Goal: Subscribe to service/newsletter

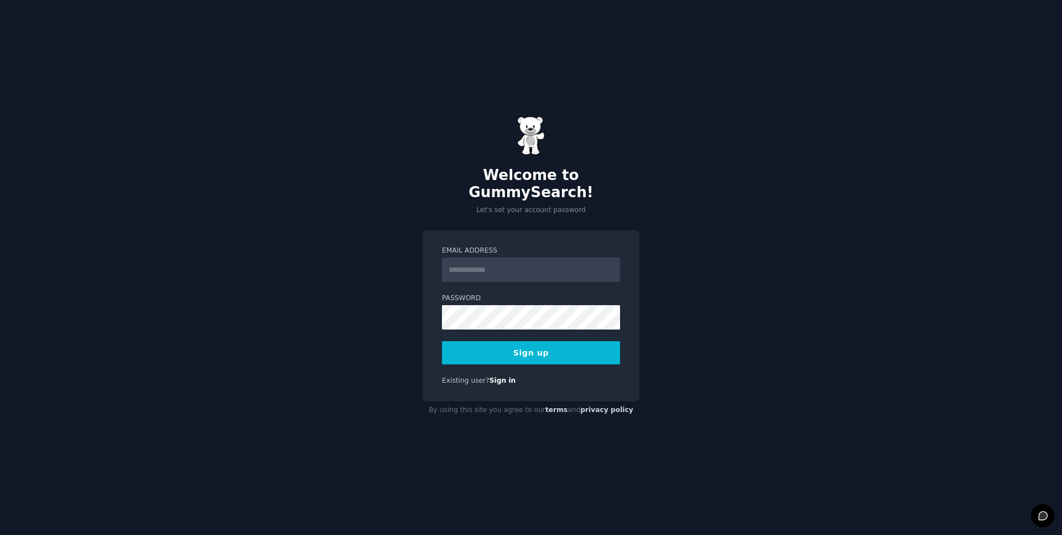
click at [467, 262] on input "Email Address" at bounding box center [531, 269] width 178 height 24
type input "**********"
click at [527, 263] on input "**********" at bounding box center [531, 269] width 178 height 24
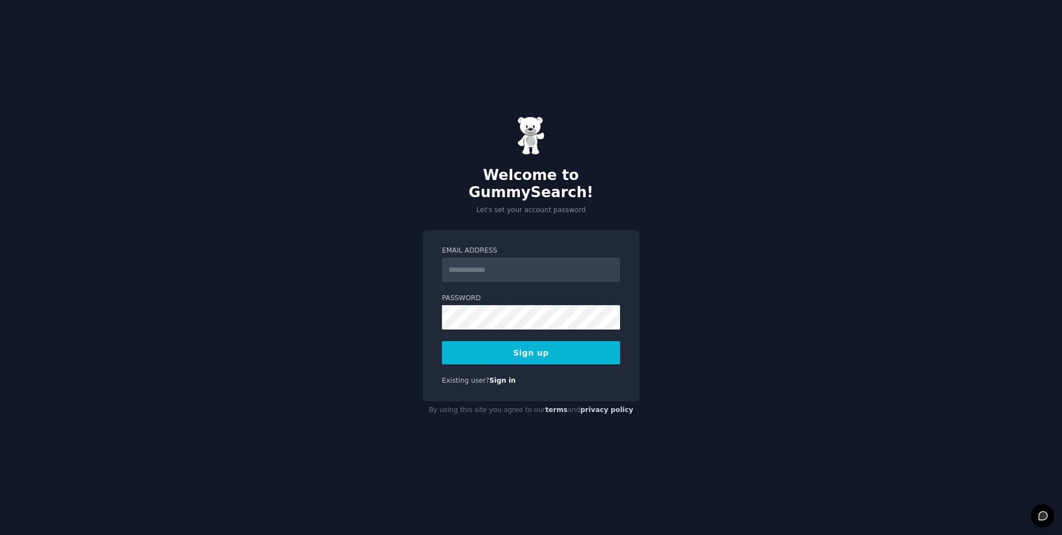
click at [514, 266] on input "Email Address" at bounding box center [531, 269] width 178 height 24
type input "**********"
click at [537, 343] on button "Sign up" at bounding box center [531, 352] width 178 height 23
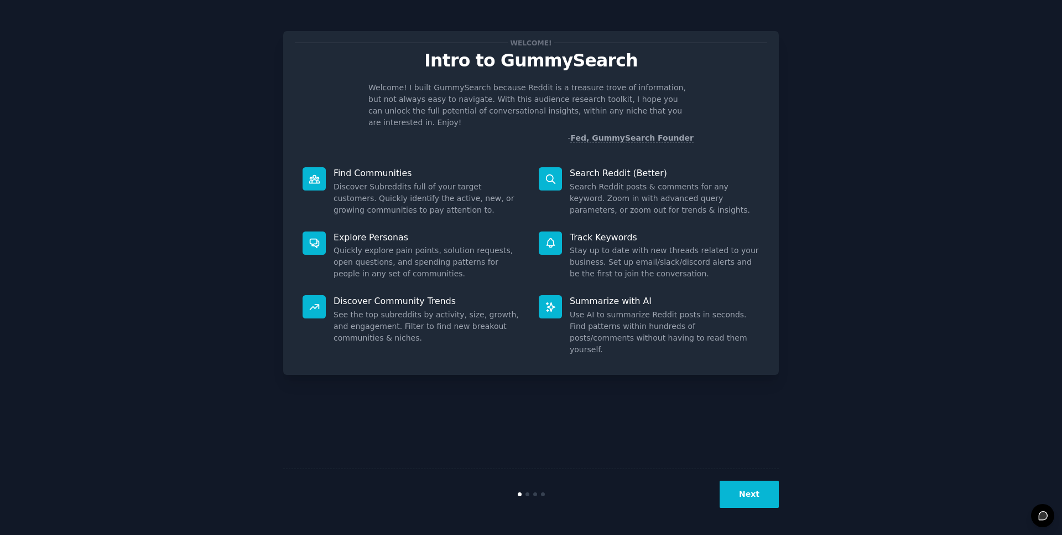
click at [843, 121] on div "Welcome! Intro to GummySearch Welcome! I built GummySearch because Reddit is a …" at bounding box center [531, 267] width 1032 height 504
click at [751, 490] on button "Next" at bounding box center [749, 493] width 59 height 27
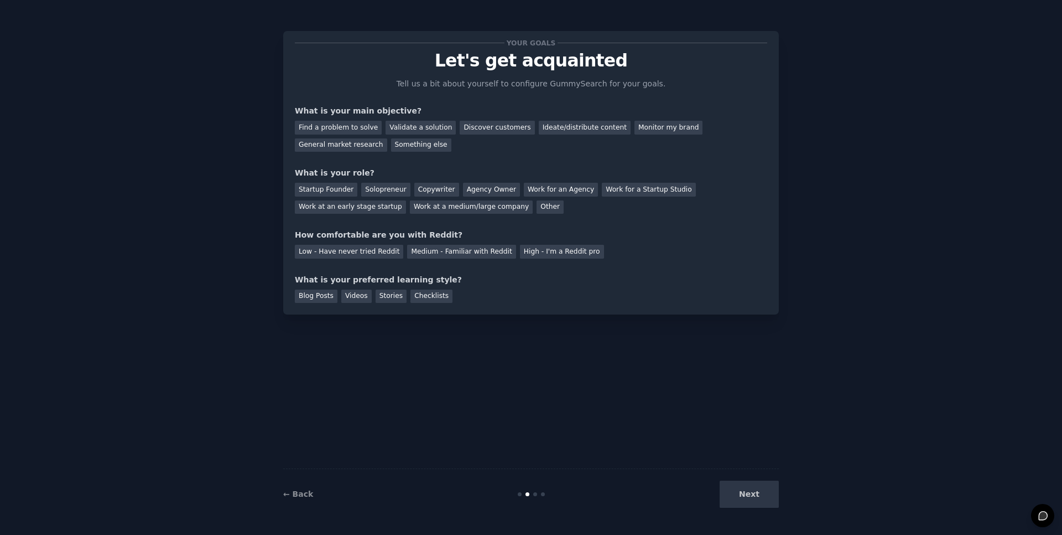
click at [751, 490] on div "Next" at bounding box center [696, 493] width 165 height 27
click at [749, 498] on div "Next" at bounding box center [696, 493] width 165 height 27
click at [738, 495] on div "Next" at bounding box center [696, 493] width 165 height 27
click at [745, 493] on div "Next" at bounding box center [696, 493] width 165 height 27
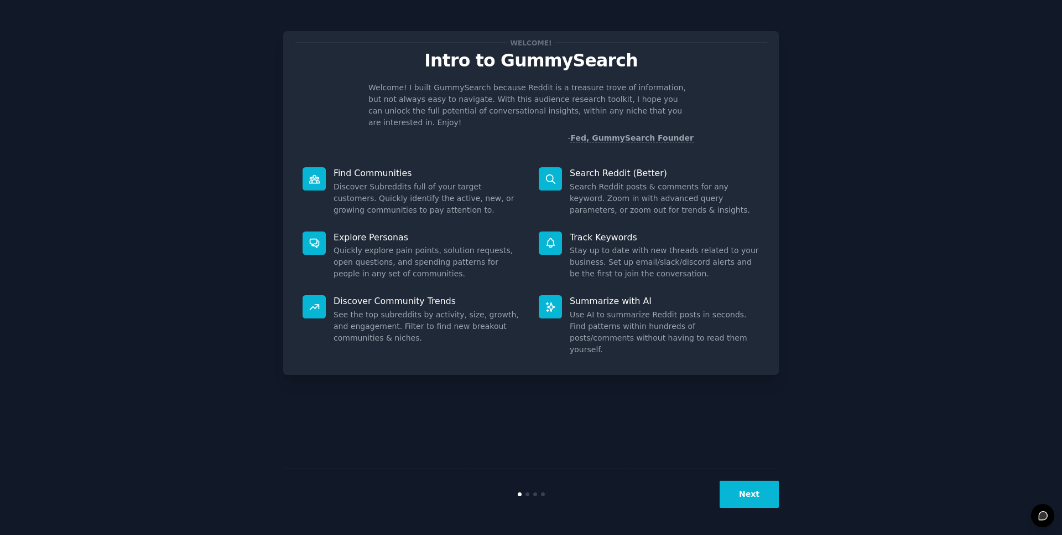
click at [743, 493] on button "Next" at bounding box center [749, 493] width 59 height 27
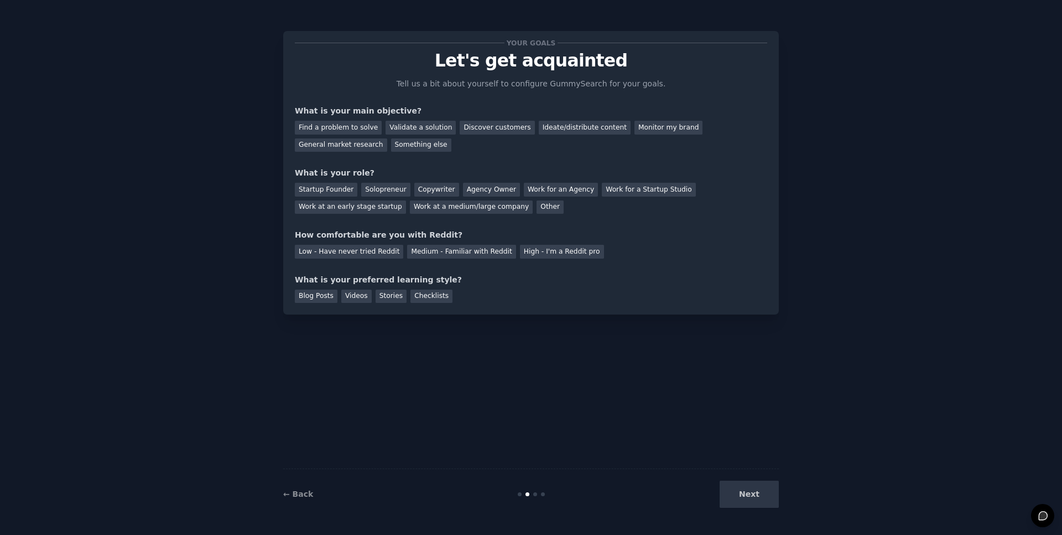
click at [743, 493] on div "Next" at bounding box center [696, 493] width 165 height 27
click at [590, 180] on div "Startup Founder Solopreneur Copywriter Agency Owner Work for an Agency Work for…" at bounding box center [531, 196] width 473 height 35
click at [418, 146] on div "Something else" at bounding box center [421, 145] width 60 height 14
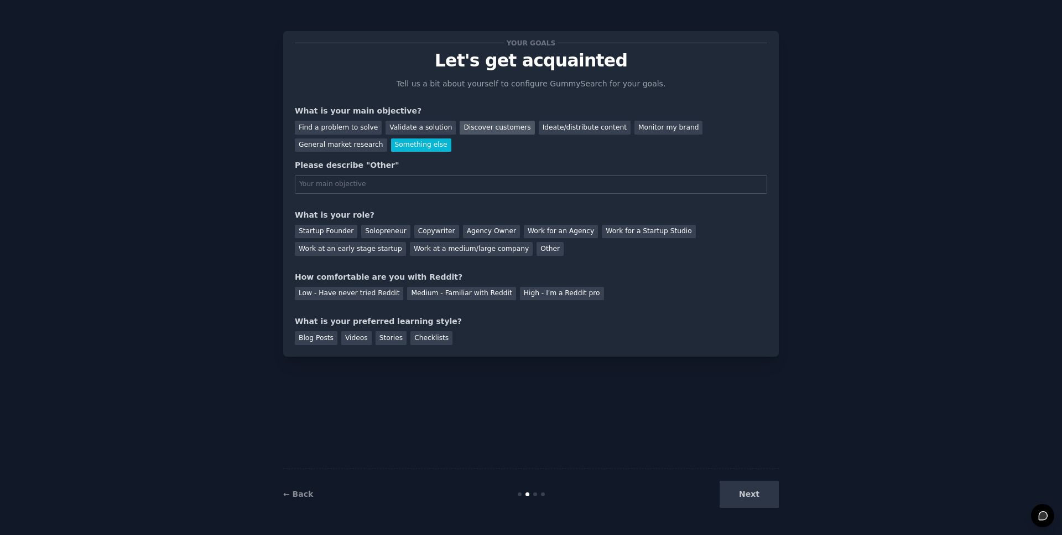
click at [494, 128] on div "Discover customers" at bounding box center [497, 128] width 75 height 14
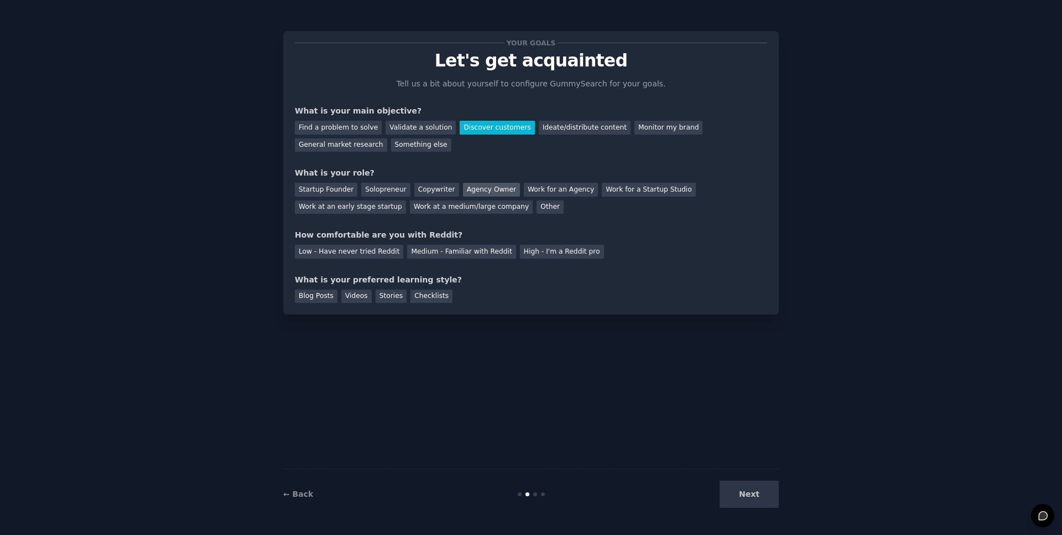
click at [480, 193] on div "Agency Owner" at bounding box center [491, 190] width 57 height 14
click at [377, 253] on div "Low - Have never tried Reddit" at bounding box center [349, 252] width 108 height 14
click at [325, 297] on div "Blog Posts" at bounding box center [316, 296] width 43 height 14
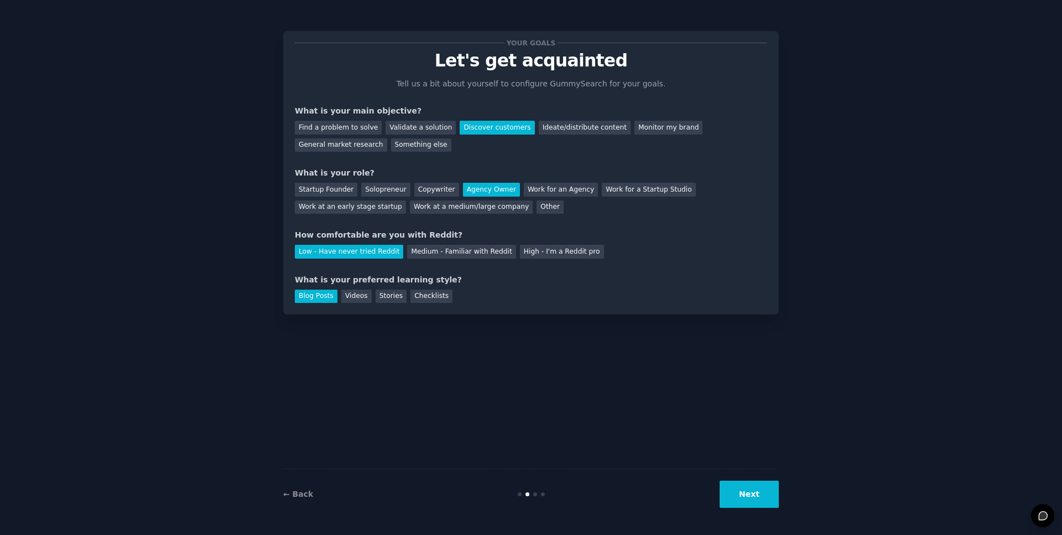
click at [759, 493] on button "Next" at bounding box center [749, 493] width 59 height 27
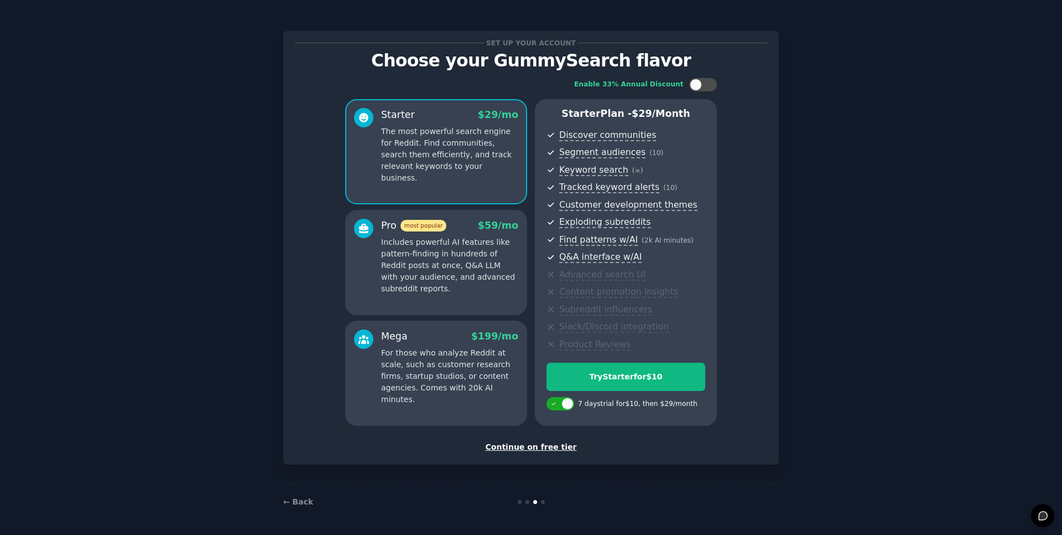
click at [562, 444] on div "Continue on free tier" at bounding box center [531, 447] width 473 height 12
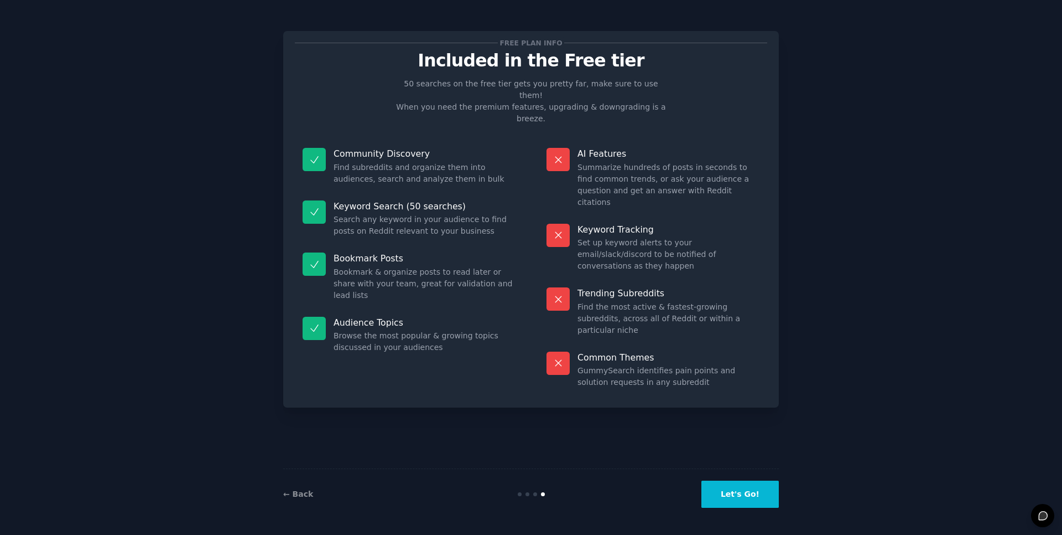
click at [739, 497] on button "Let's Go!" at bounding box center [740, 493] width 77 height 27
